Goal: Transaction & Acquisition: Subscribe to service/newsletter

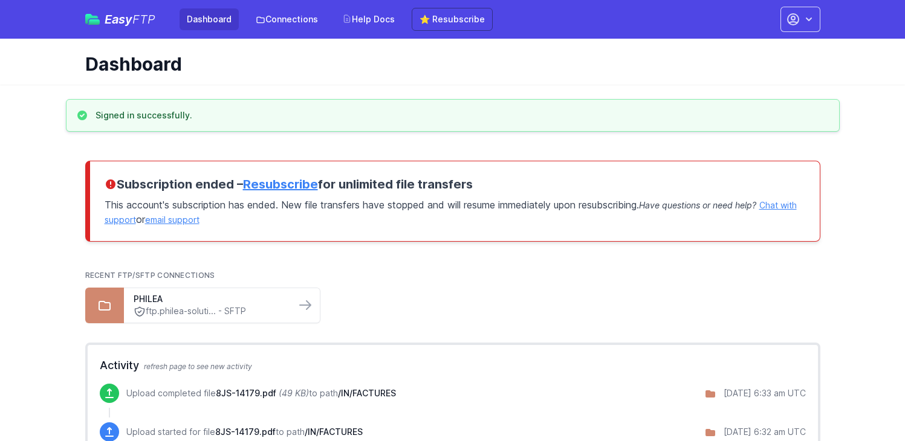
click at [293, 183] on link "Resubscribe" at bounding box center [280, 184] width 75 height 15
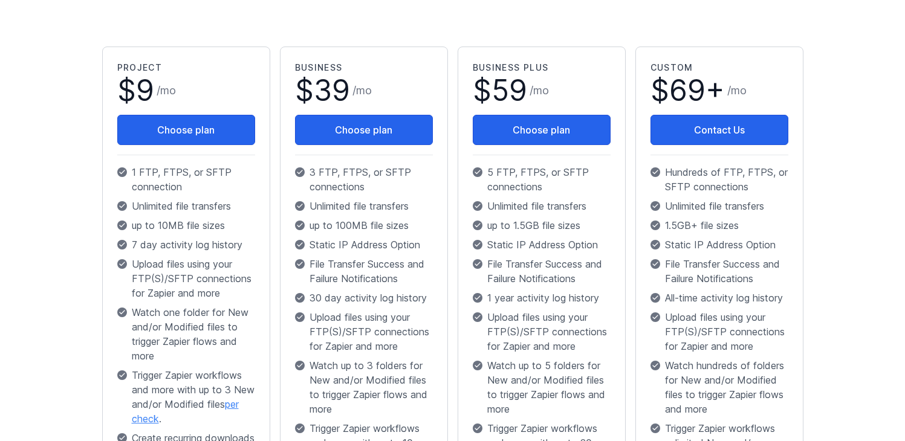
scroll to position [239, 0]
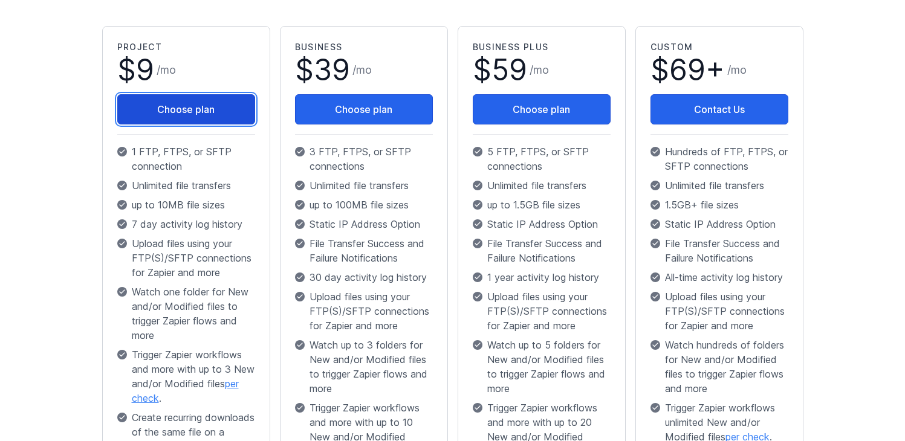
click at [212, 115] on button "Choose plan" at bounding box center [186, 109] width 138 height 30
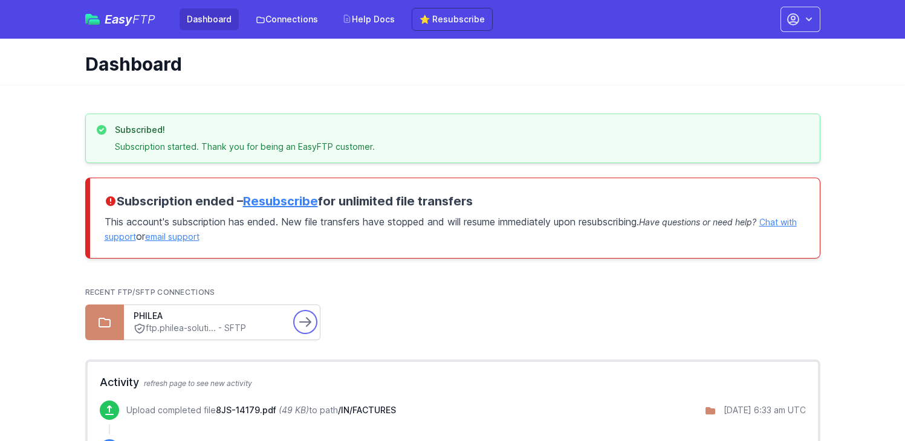
click at [314, 318] on link at bounding box center [305, 322] width 19 height 19
